Goal: Transaction & Acquisition: Obtain resource

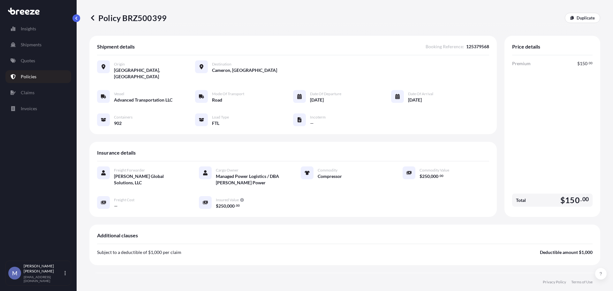
scroll to position [141, 0]
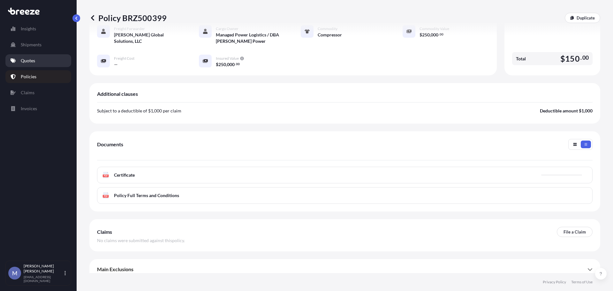
click at [37, 62] on link "Quotes" at bounding box center [38, 60] width 66 height 13
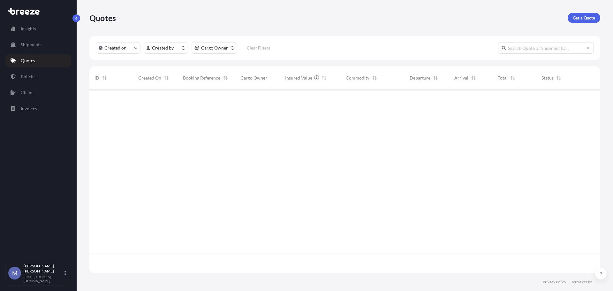
scroll to position [182, 506]
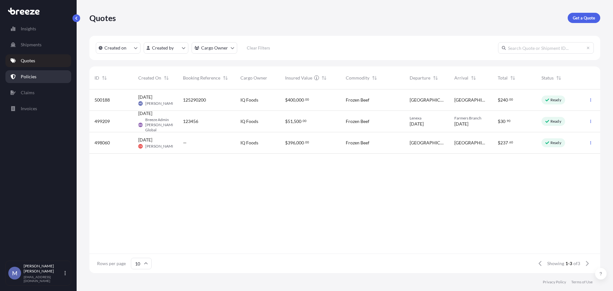
click at [35, 79] on p "Policies" at bounding box center [29, 76] width 16 height 6
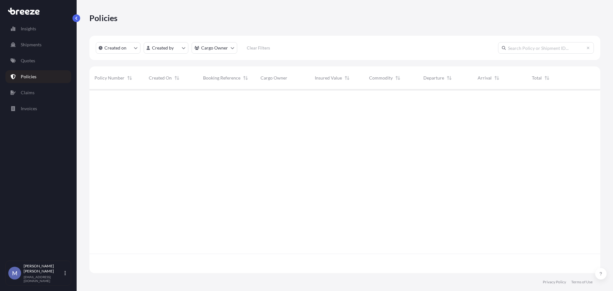
scroll to position [182, 506]
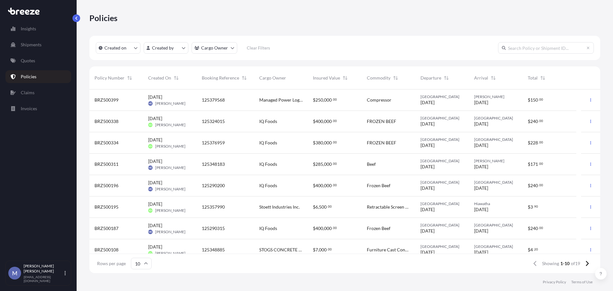
click at [190, 141] on div "[DATE] [PERSON_NAME]" at bounding box center [169, 143] width 43 height 12
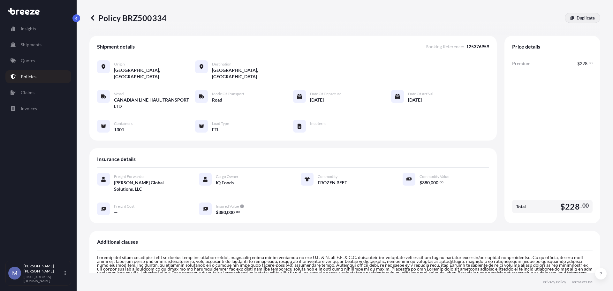
click at [581, 20] on p "Duplicate" at bounding box center [586, 18] width 18 height 6
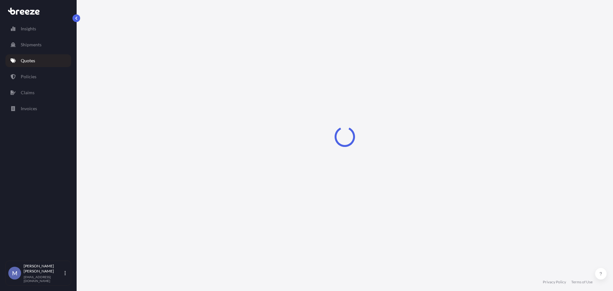
select select "Road"
select select "2"
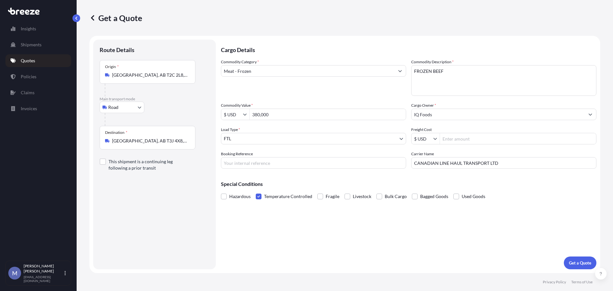
click at [250, 160] on input "Booking Reference" at bounding box center [313, 162] width 185 height 11
type input "125324554"
click at [575, 262] on p "Get a Quote" at bounding box center [580, 263] width 22 height 6
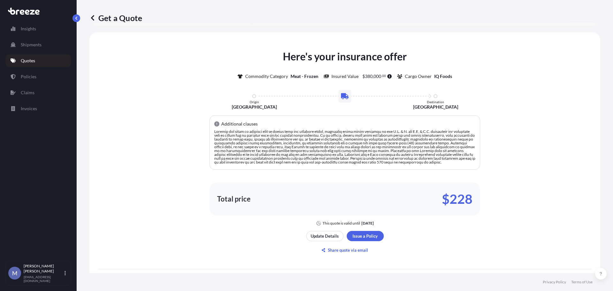
scroll to position [283, 0]
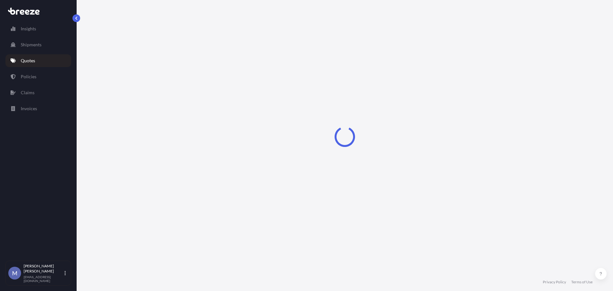
select select "Road"
select select "2"
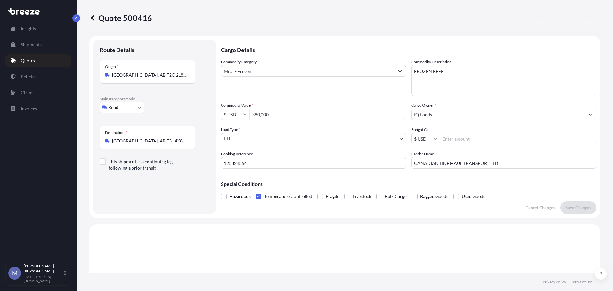
click at [29, 58] on p "Quotes" at bounding box center [28, 60] width 14 height 6
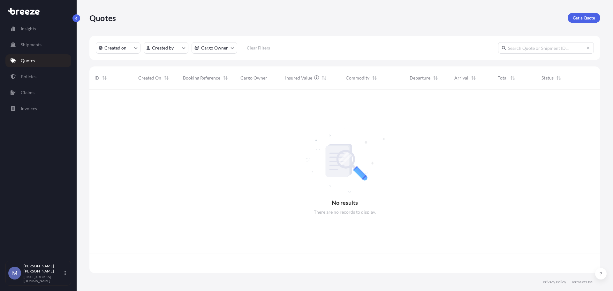
scroll to position [182, 506]
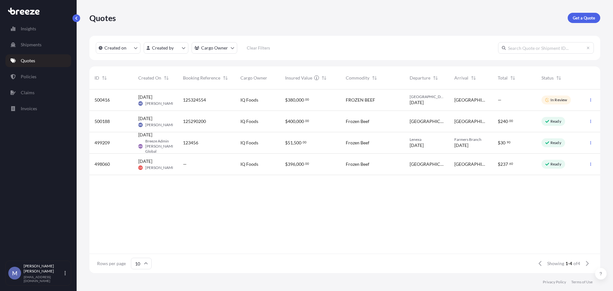
click at [246, 95] on div "IQ Foods" at bounding box center [257, 99] width 45 height 21
select select "Road"
select select "2"
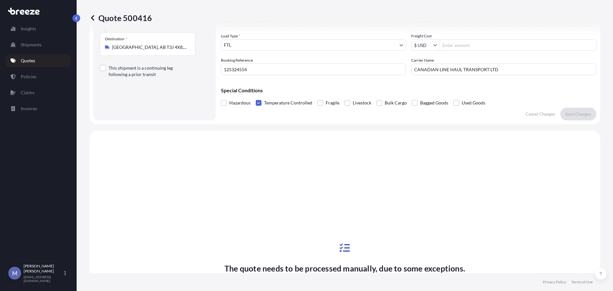
scroll to position [65, 0]
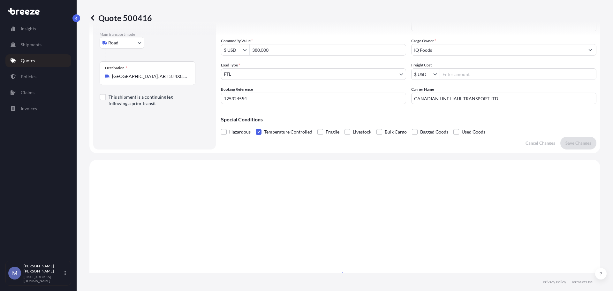
click at [29, 56] on link "Quotes" at bounding box center [38, 60] width 66 height 13
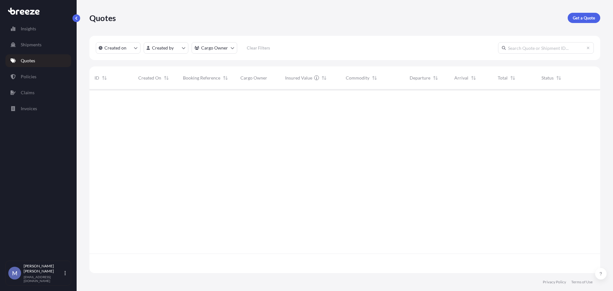
scroll to position [182, 506]
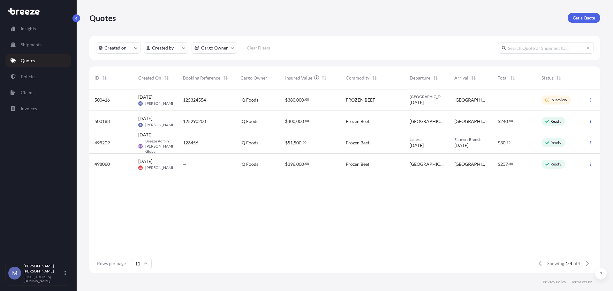
click at [257, 99] on span "IQ Foods" at bounding box center [249, 100] width 18 height 6
select select "Road"
select select "2"
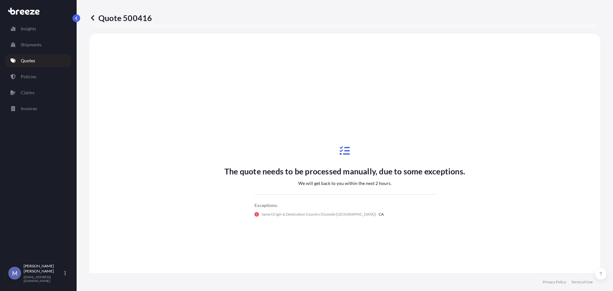
scroll to position [192, 0]
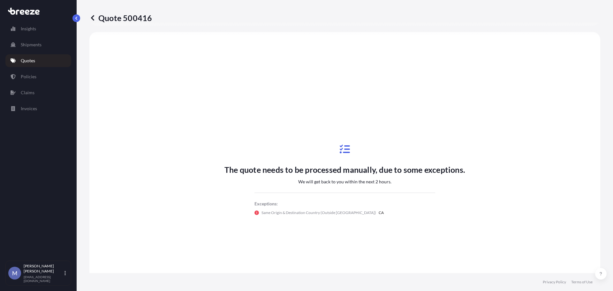
click at [31, 58] on p "Quotes" at bounding box center [28, 60] width 14 height 6
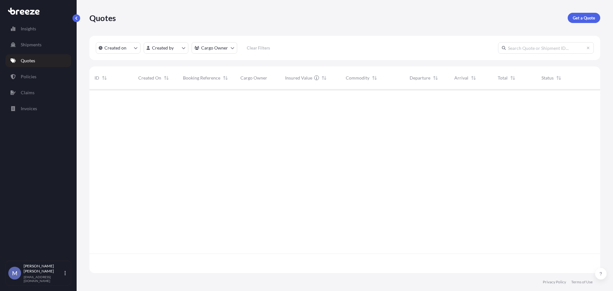
scroll to position [182, 506]
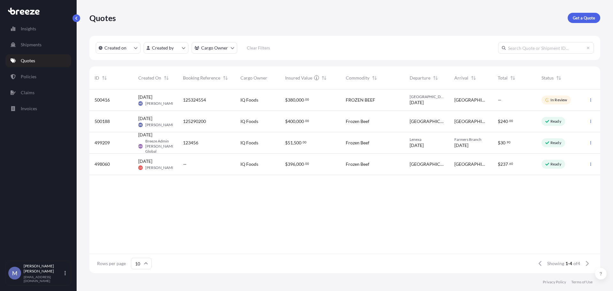
click at [36, 60] on link "Quotes" at bounding box center [38, 60] width 66 height 13
click at [213, 97] on div "125324554" at bounding box center [206, 100] width 47 height 6
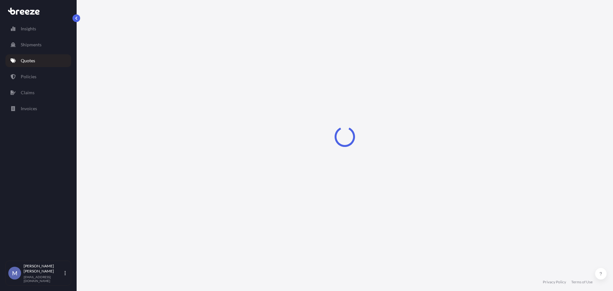
select select "Road"
select select "2"
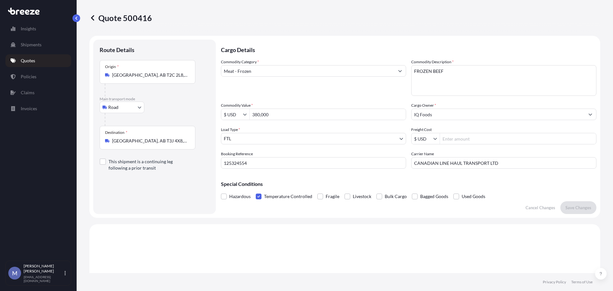
click at [34, 64] on link "Quotes" at bounding box center [38, 60] width 66 height 13
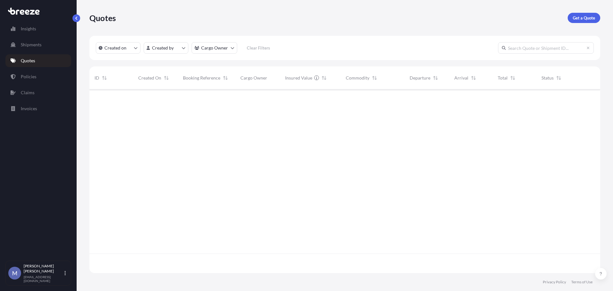
scroll to position [182, 506]
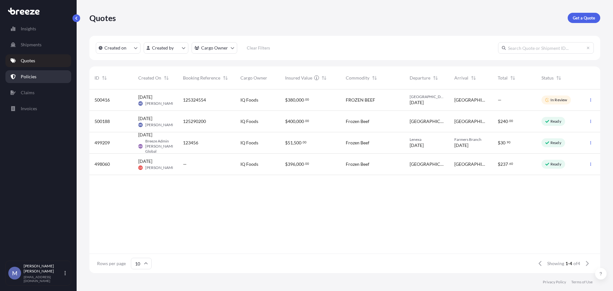
click at [29, 76] on p "Policies" at bounding box center [29, 76] width 16 height 6
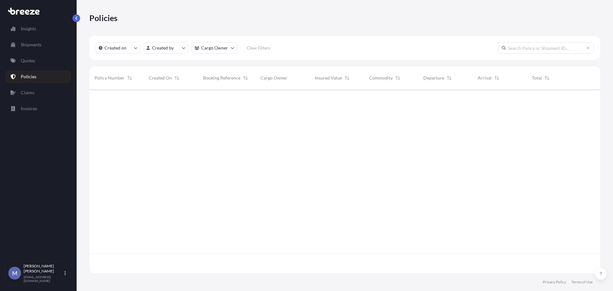
scroll to position [182, 506]
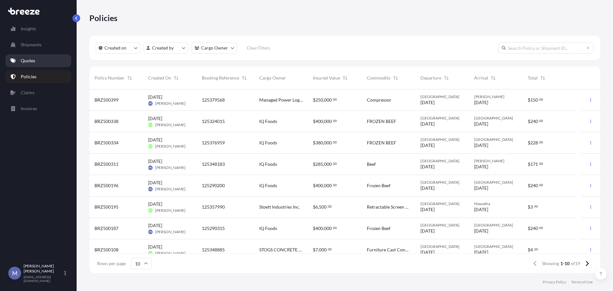
click at [19, 57] on link "Quotes" at bounding box center [38, 60] width 66 height 13
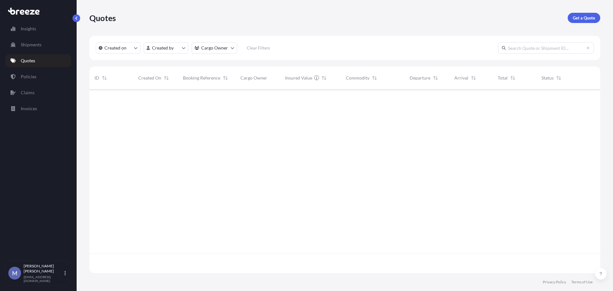
scroll to position [182, 506]
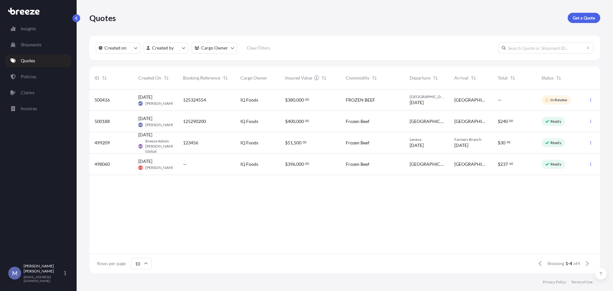
click at [41, 58] on link "Quotes" at bounding box center [38, 60] width 66 height 13
click at [256, 104] on div "IQ Foods" at bounding box center [257, 99] width 45 height 21
select select "Road"
select select "2"
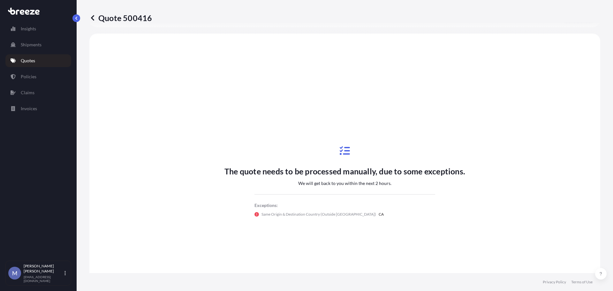
scroll to position [192, 0]
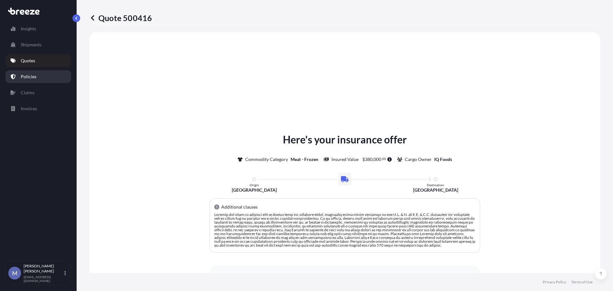
click at [28, 82] on link "Policies" at bounding box center [38, 76] width 66 height 13
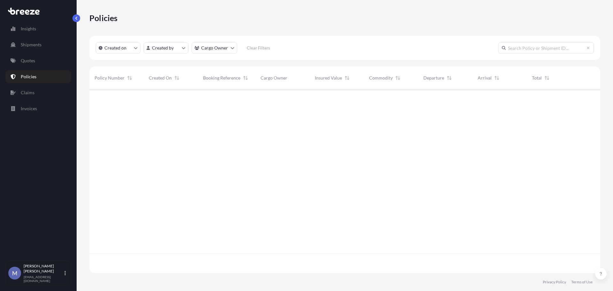
scroll to position [182, 506]
click at [27, 58] on p "Quotes" at bounding box center [28, 60] width 14 height 6
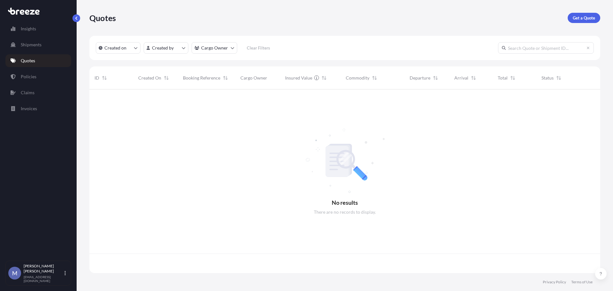
scroll to position [182, 506]
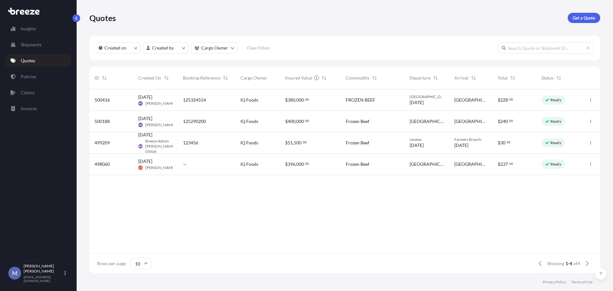
click at [222, 98] on div "125324554" at bounding box center [206, 100] width 47 height 6
select select "Road"
select select "2"
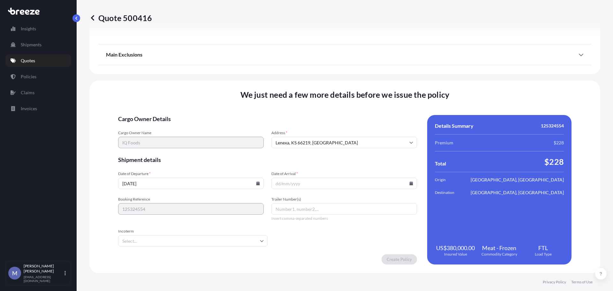
scroll to position [783, 0]
click at [260, 182] on input "[DATE]" at bounding box center [191, 182] width 146 height 11
click at [255, 183] on input "[DATE]" at bounding box center [191, 182] width 146 height 11
click at [257, 182] on icon at bounding box center [258, 183] width 4 height 4
click at [239, 72] on button at bounding box center [237, 75] width 10 height 10
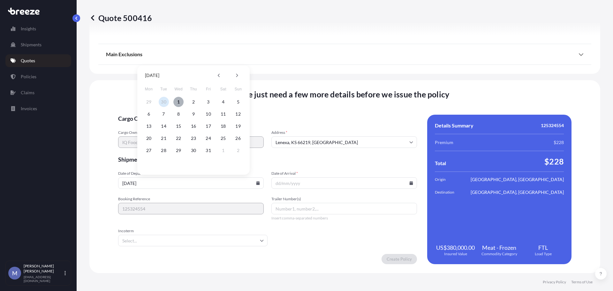
click at [176, 99] on button "1" at bounding box center [178, 102] width 10 height 10
type input "[DATE]"
click at [410, 183] on icon at bounding box center [412, 183] width 4 height 4
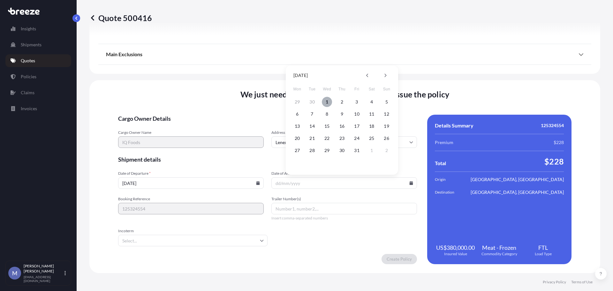
click at [328, 103] on button "1" at bounding box center [327, 102] width 10 height 10
type input "[DATE]"
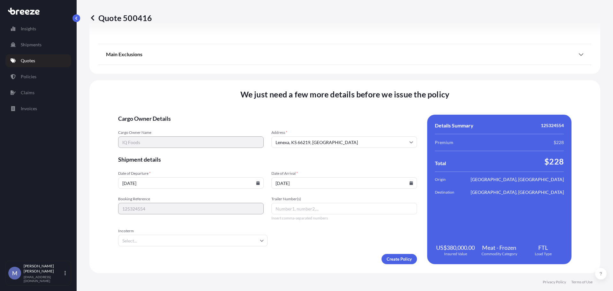
click at [303, 208] on input "Trailer Number(s)" at bounding box center [344, 208] width 146 height 11
type input "R53132"
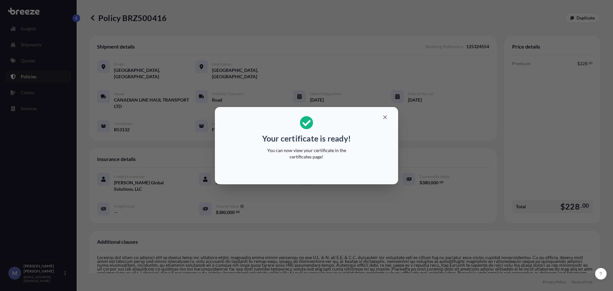
click at [278, 68] on div "Your certificate is ready! You can now view your certificate in the certificate…" at bounding box center [306, 145] width 613 height 291
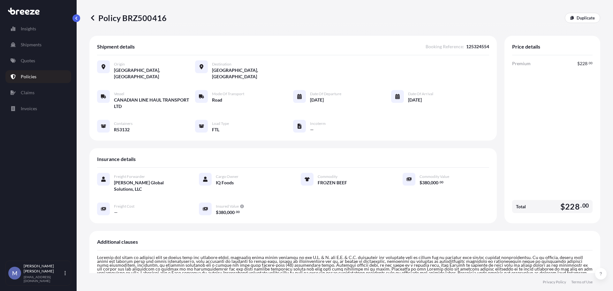
scroll to position [156, 0]
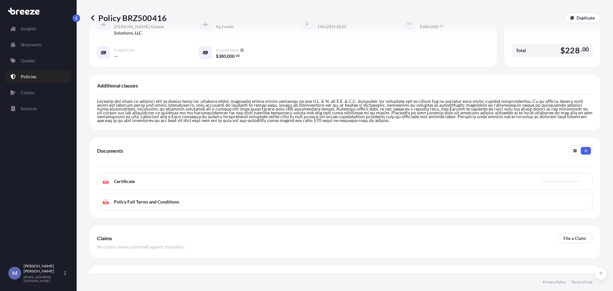
click at [132, 178] on span "Certificate" at bounding box center [124, 181] width 21 height 6
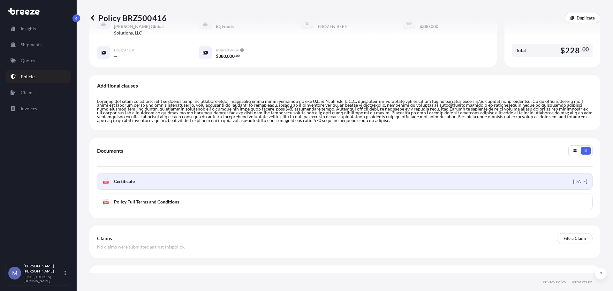
click at [142, 173] on link "PDF Certificate [DATE]" at bounding box center [345, 181] width 496 height 17
